Goal: Information Seeking & Learning: Learn about a topic

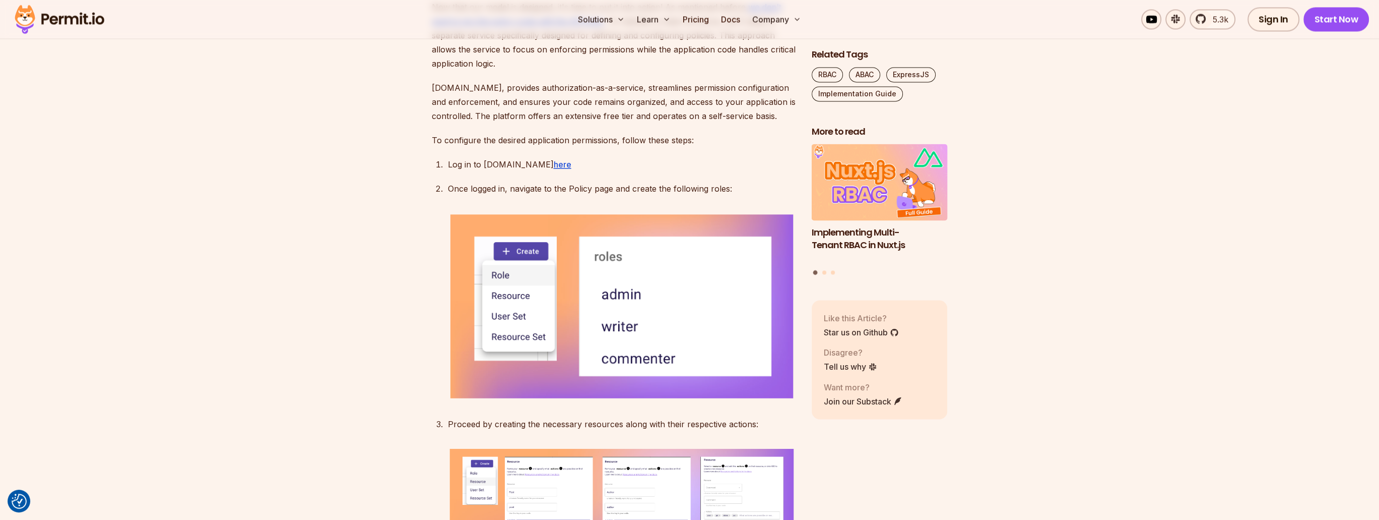
scroll to position [2959, 0]
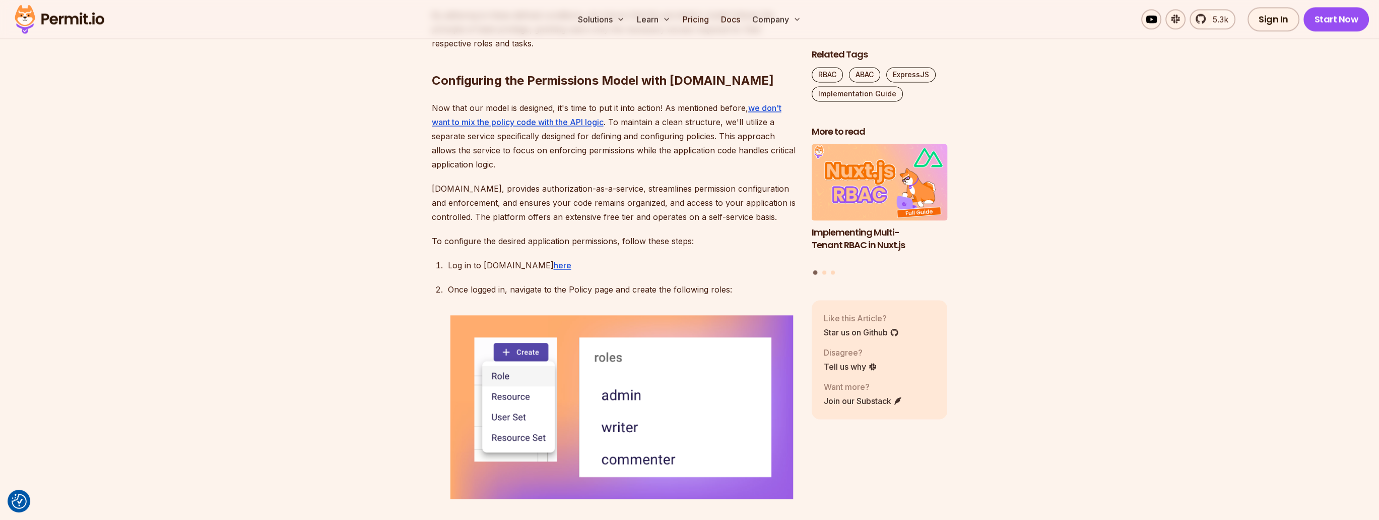
click at [68, 16] on img at bounding box center [59, 19] width 99 height 34
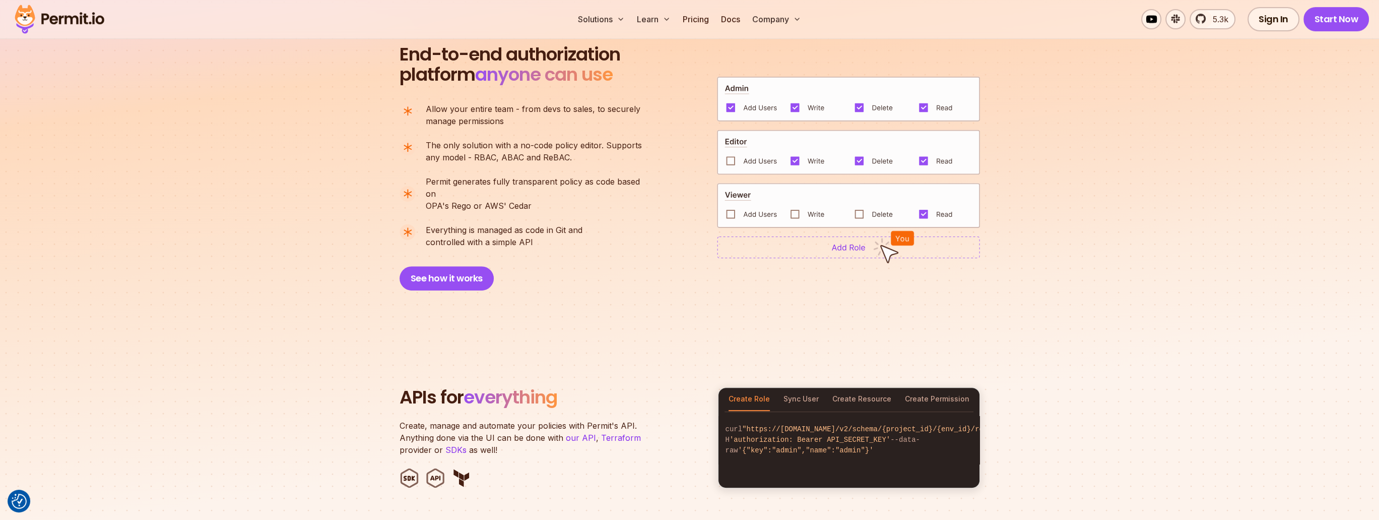
scroll to position [726, 0]
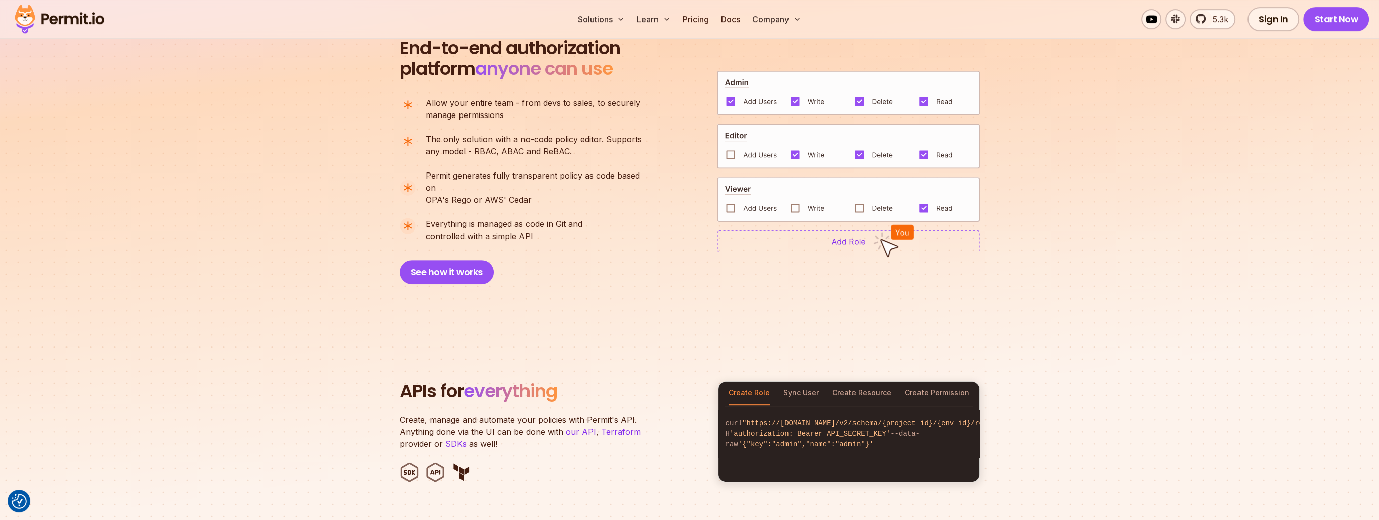
click at [514, 150] on p "The only solution with a no-code policy editor. Supports any model - RBAC, ABAC…" at bounding box center [534, 145] width 216 height 24
click at [548, 218] on span "Everything is managed as code in Git and" at bounding box center [504, 224] width 157 height 12
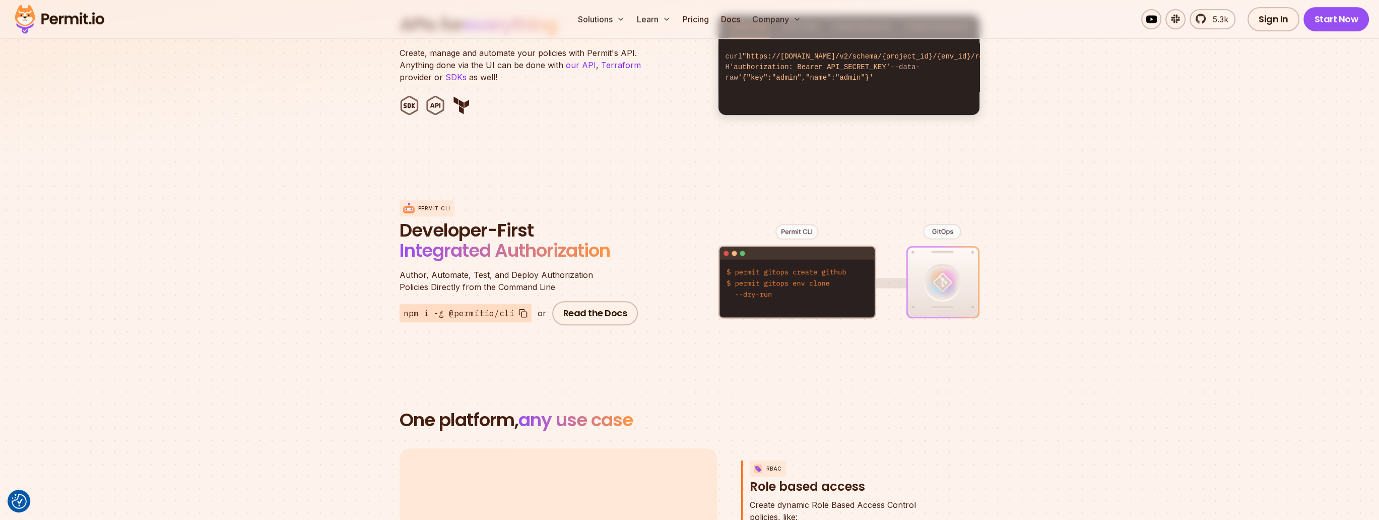
scroll to position [1149, 0]
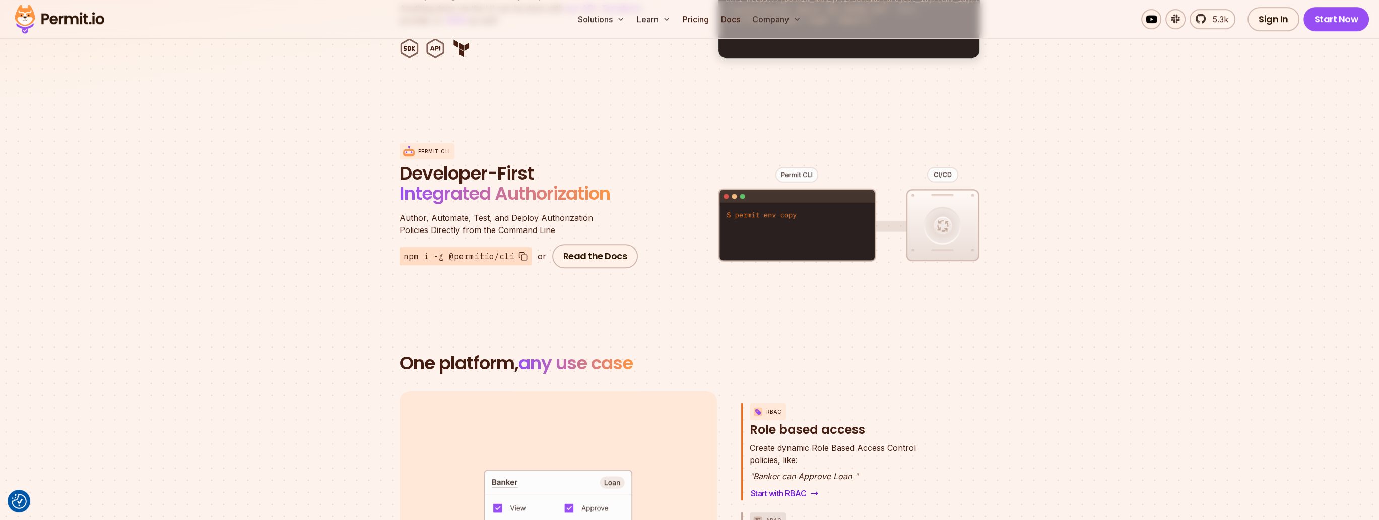
click at [452, 212] on span "Author, Automate, Test, and Deploy Authorization" at bounding box center [521, 218] width 242 height 12
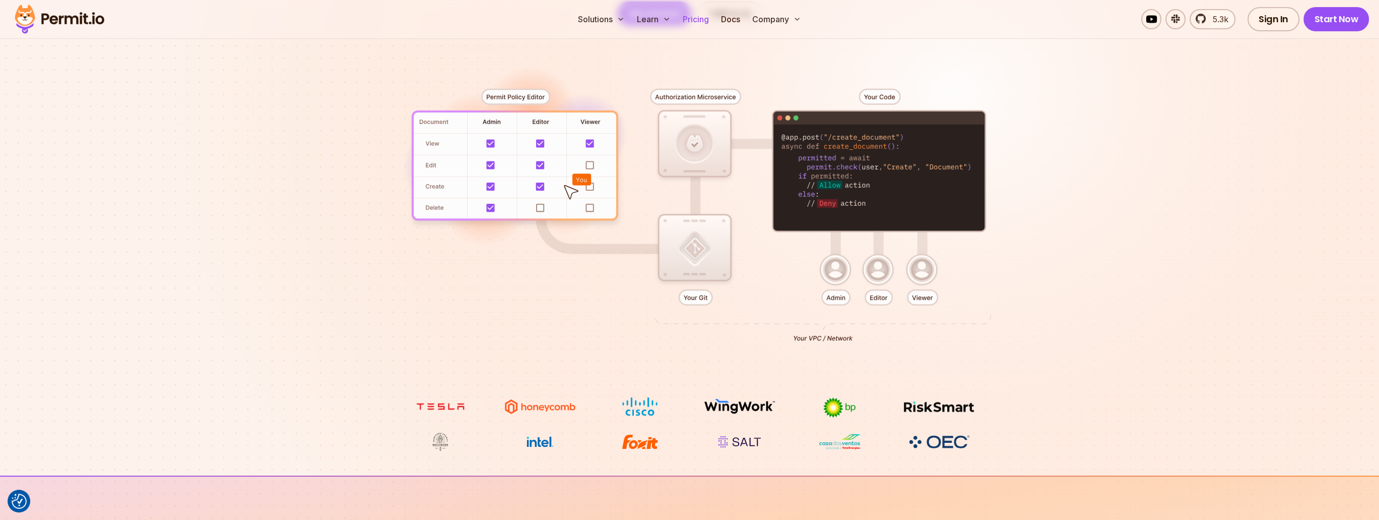
scroll to position [181, 0]
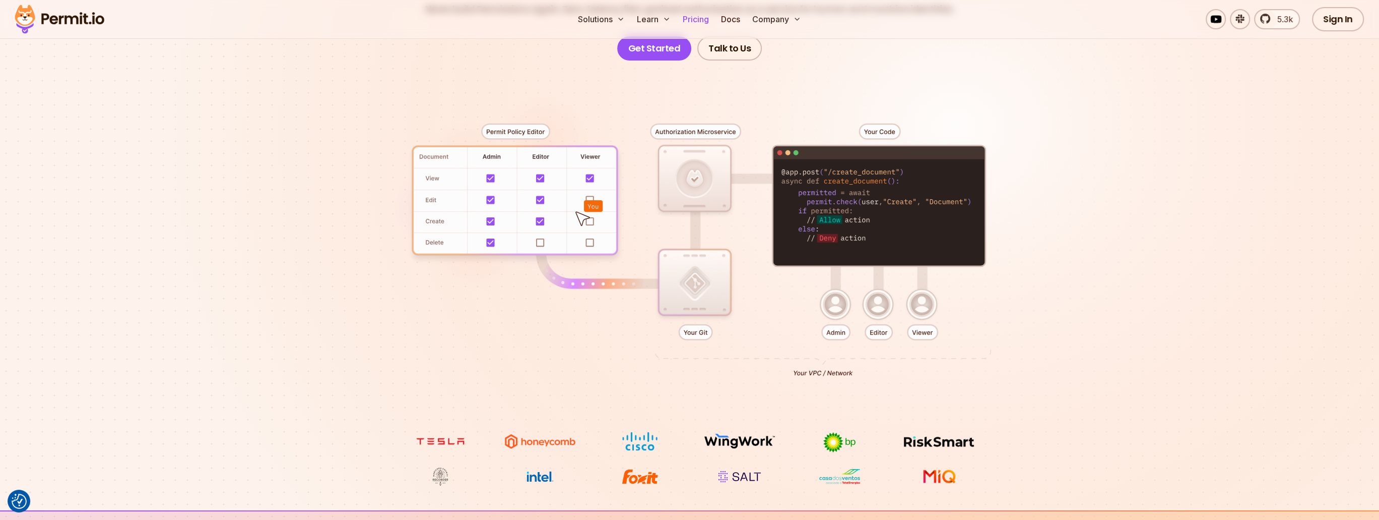
click at [692, 21] on link "Pricing" at bounding box center [696, 19] width 34 height 20
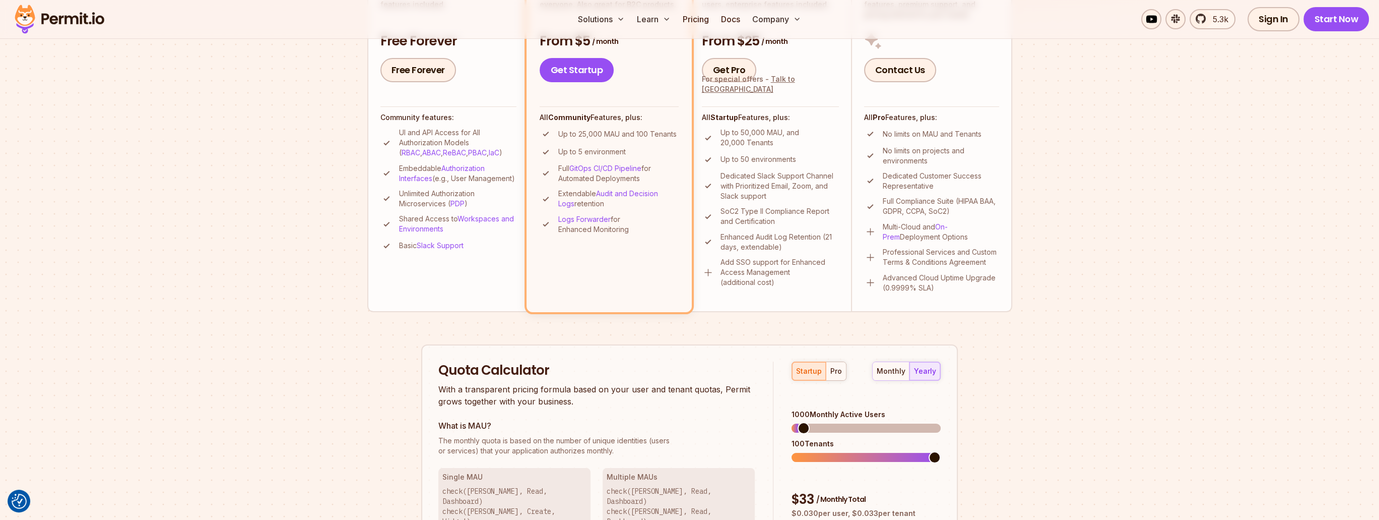
scroll to position [423, 0]
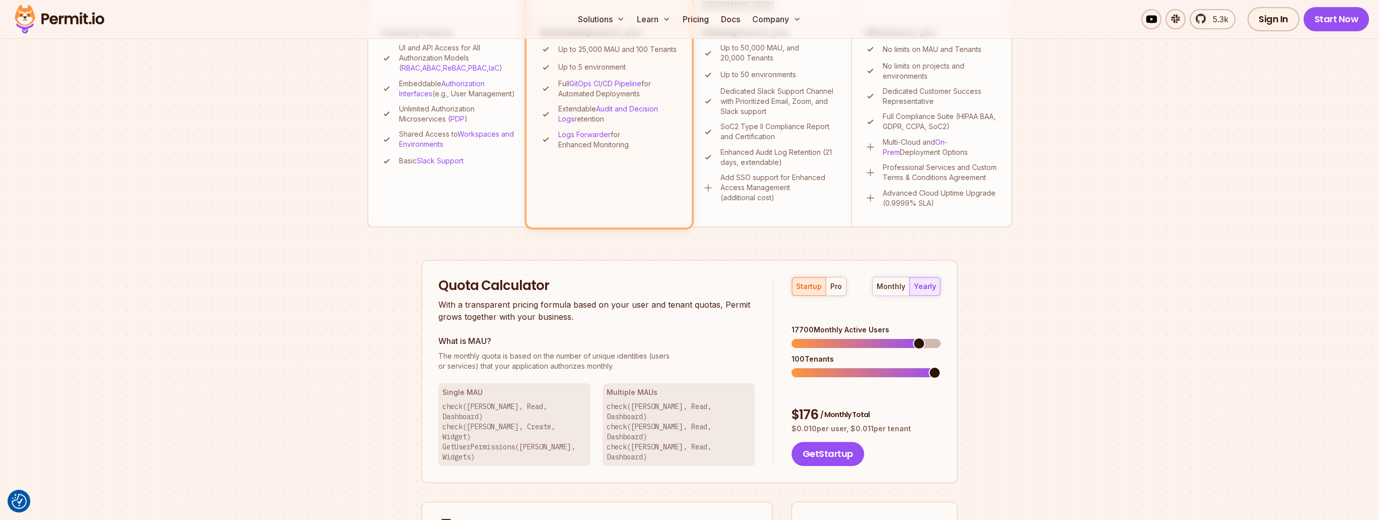
click at [924, 337] on span at bounding box center [919, 343] width 12 height 12
click at [918, 337] on span at bounding box center [919, 343] width 12 height 12
